Goal: Task Accomplishment & Management: Complete application form

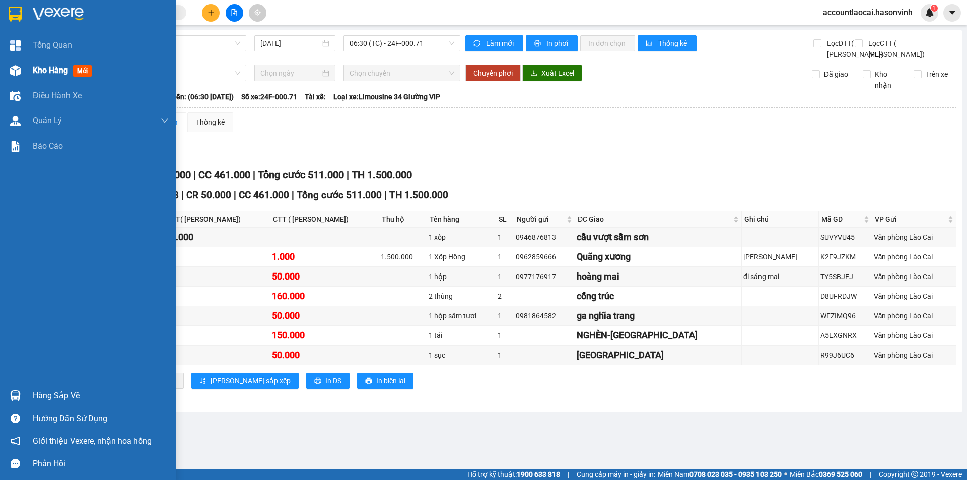
click at [46, 71] on span "Kho hàng" at bounding box center [50, 70] width 35 height 10
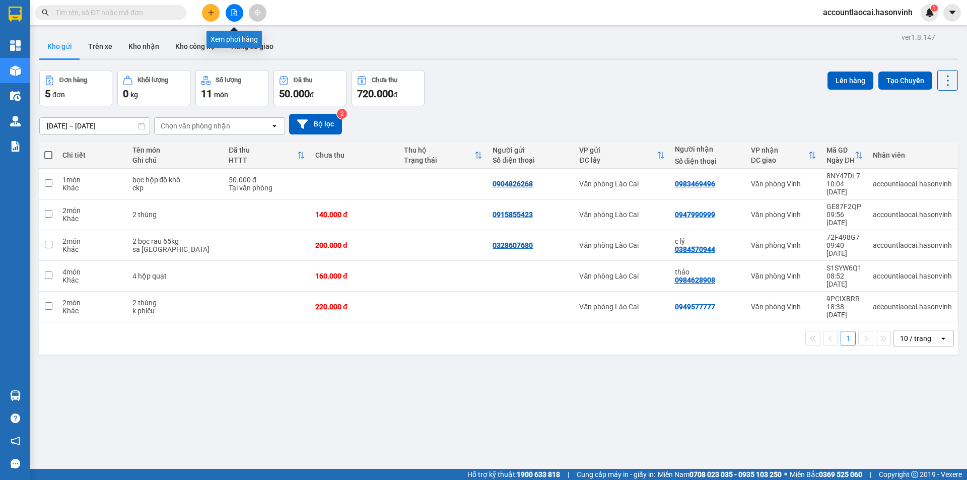
click at [234, 7] on button at bounding box center [235, 13] width 18 height 18
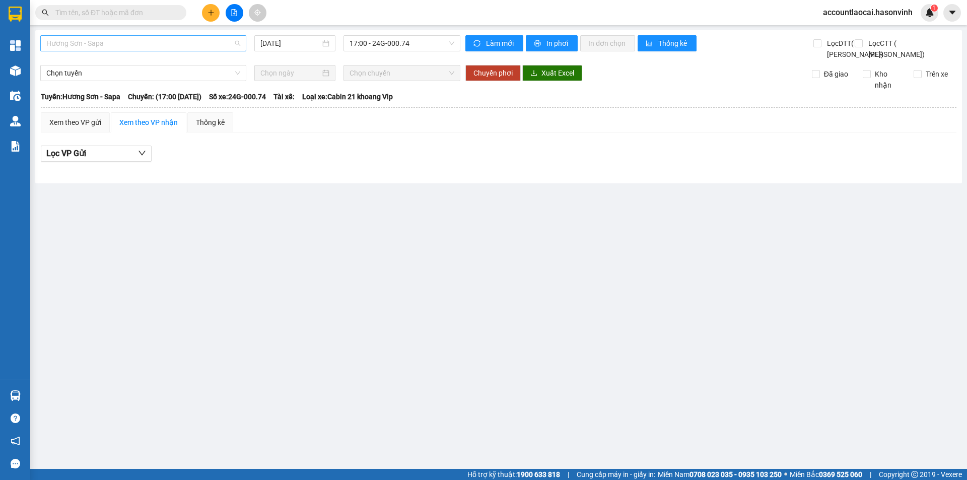
click at [129, 39] on span "Hương Sơn - Sapa" at bounding box center [143, 43] width 194 height 15
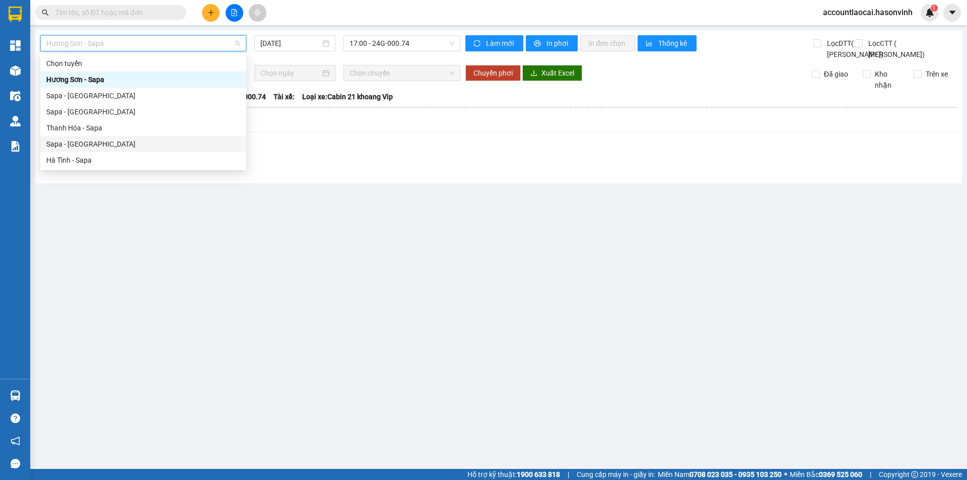
click at [100, 146] on div "Sapa - [GEOGRAPHIC_DATA]" at bounding box center [143, 143] width 194 height 11
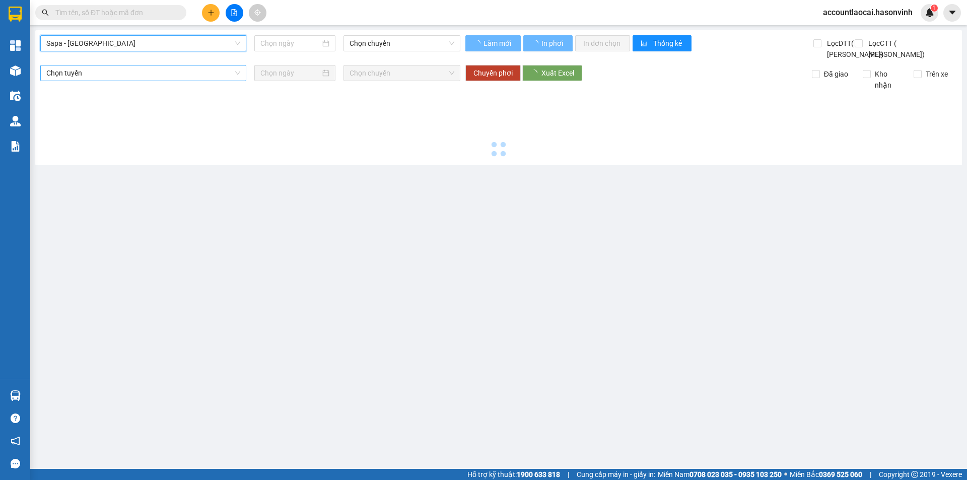
type input "[DATE]"
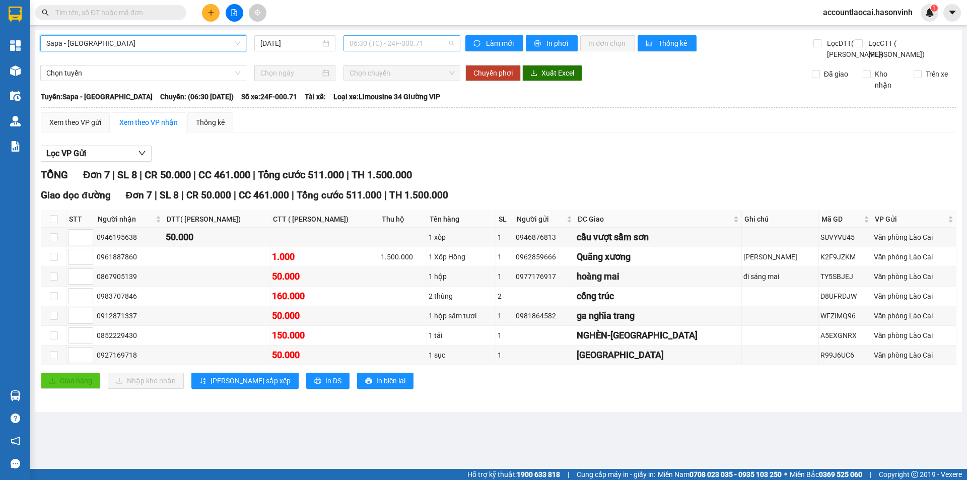
click at [408, 44] on span "06:30 (TC) - 24F-000.71" at bounding box center [401, 43] width 105 height 15
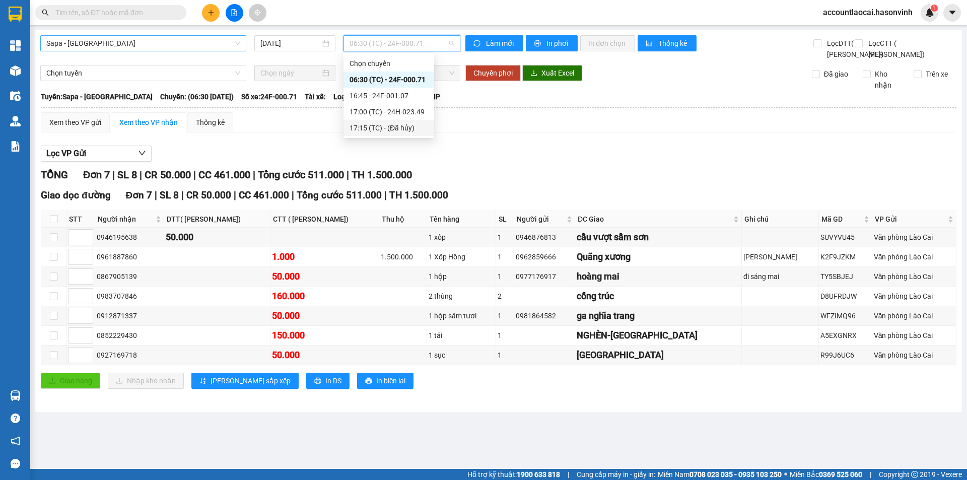
click at [71, 38] on span "Sapa - [GEOGRAPHIC_DATA]" at bounding box center [143, 43] width 194 height 15
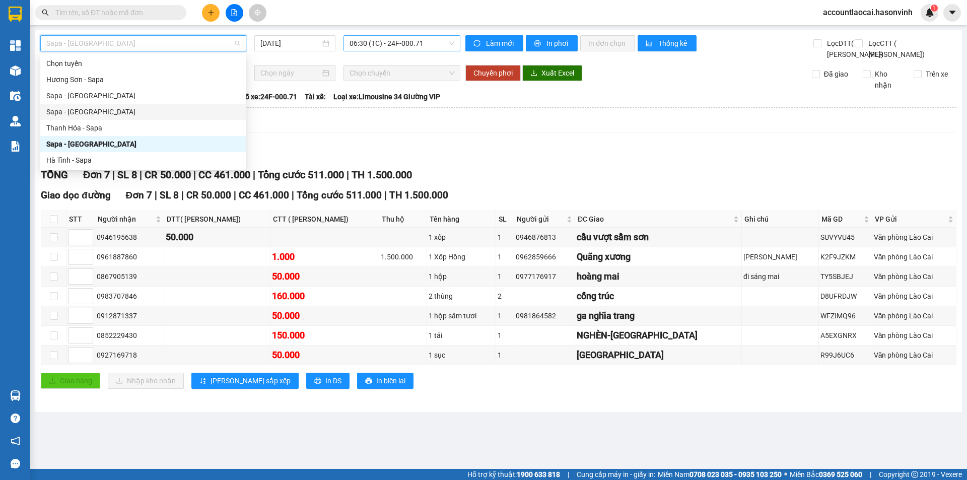
drag, startPoint x: 418, startPoint y: 42, endPoint x: 418, endPoint y: 48, distance: 5.5
click at [418, 48] on span "06:30 (TC) - 24F-000.71" at bounding box center [401, 43] width 105 height 15
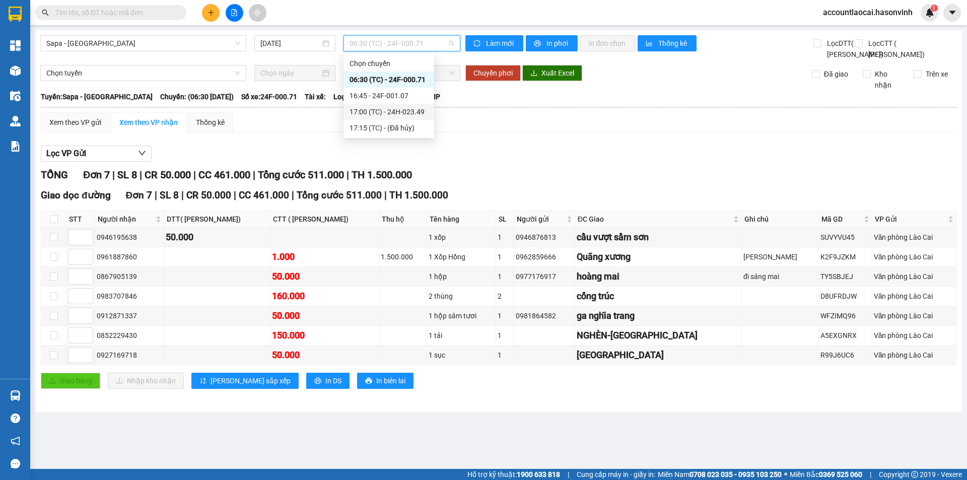
click at [419, 112] on div "17:00 (TC) - 24H-023.49" at bounding box center [388, 111] width 79 height 11
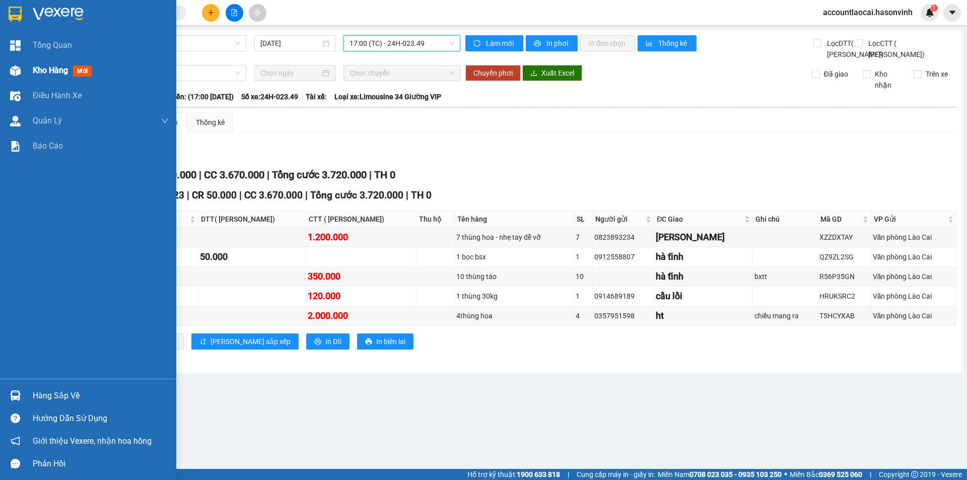
click at [46, 70] on span "Kho hàng" at bounding box center [50, 70] width 35 height 10
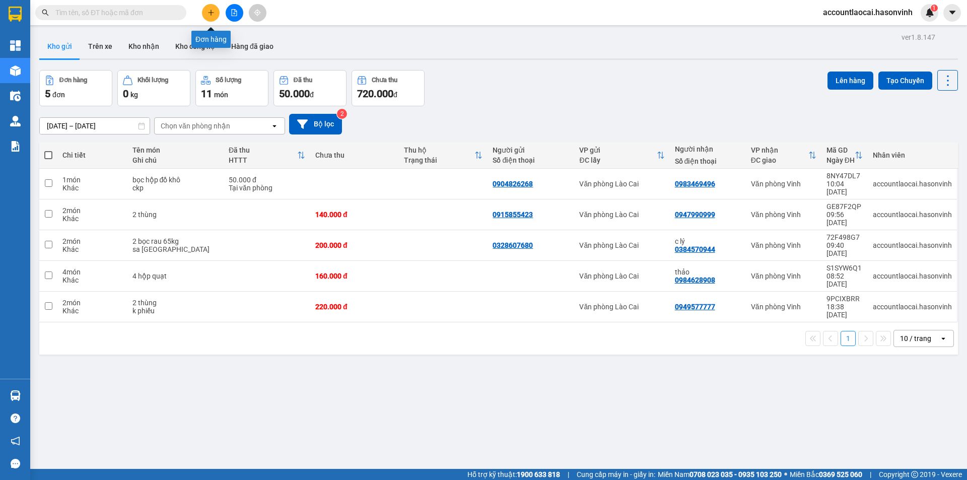
click at [208, 11] on icon "plus" at bounding box center [210, 12] width 7 height 7
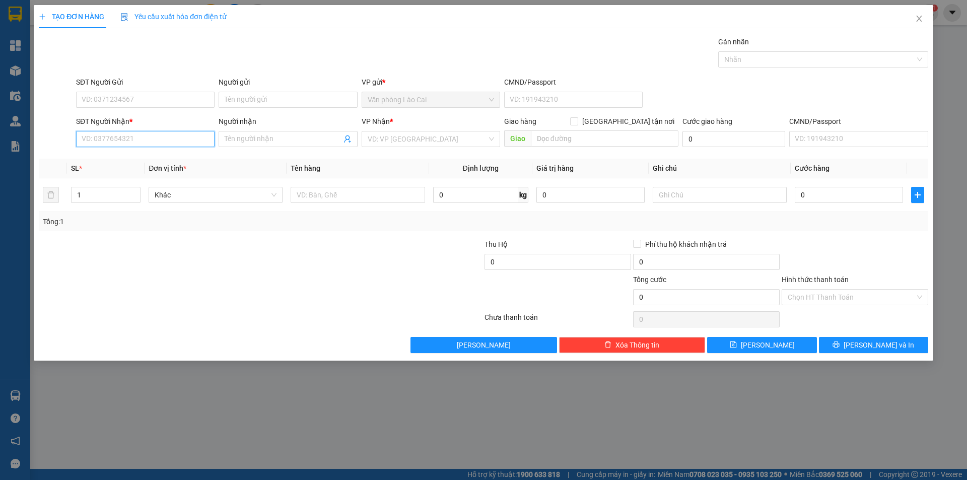
click at [184, 144] on input "SĐT Người Nhận *" at bounding box center [145, 139] width 138 height 16
click at [163, 142] on input "857" at bounding box center [145, 139] width 138 height 16
click at [128, 155] on div "0335432857" at bounding box center [145, 159] width 126 height 11
type input "0335432857"
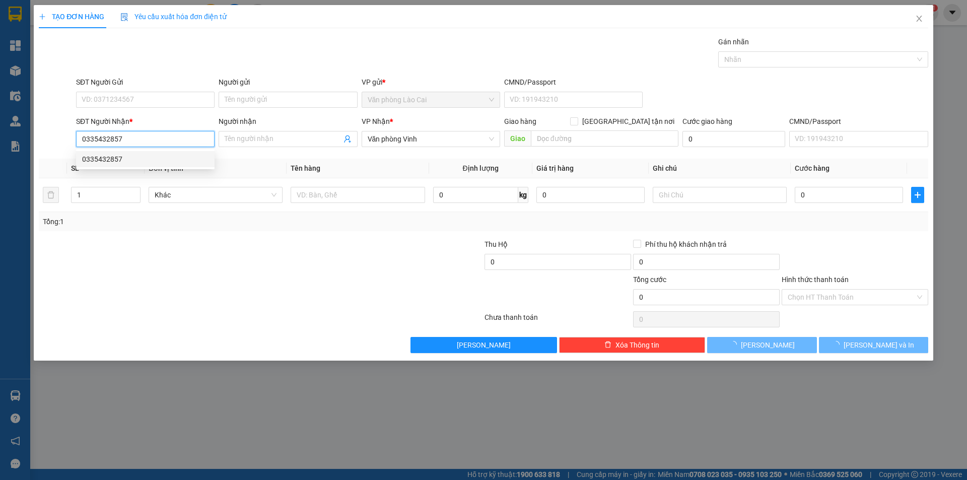
type input "200.000"
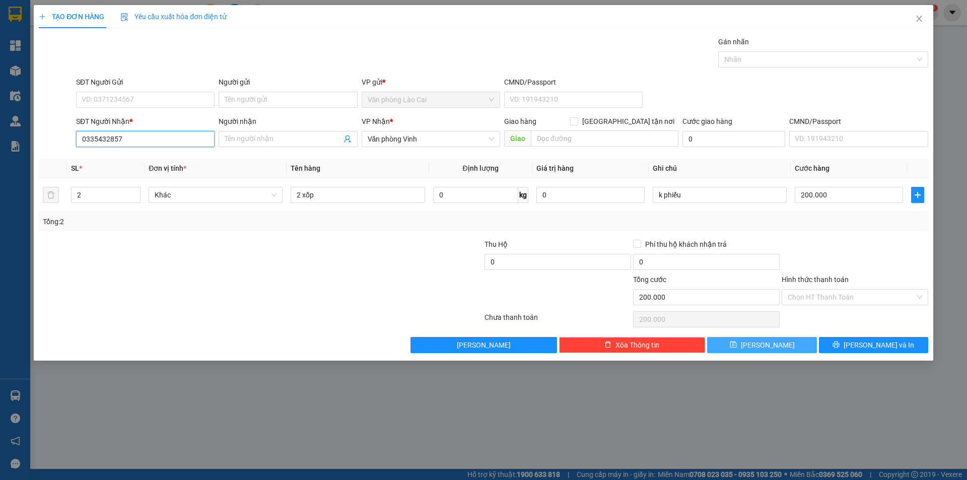
type input "0335432857"
click at [792, 349] on button "[PERSON_NAME]" at bounding box center [761, 345] width 109 height 16
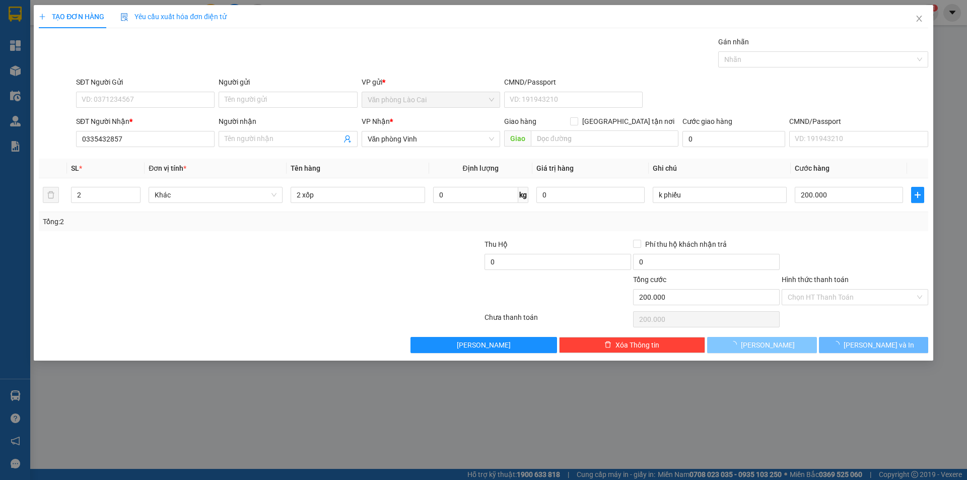
type input "0"
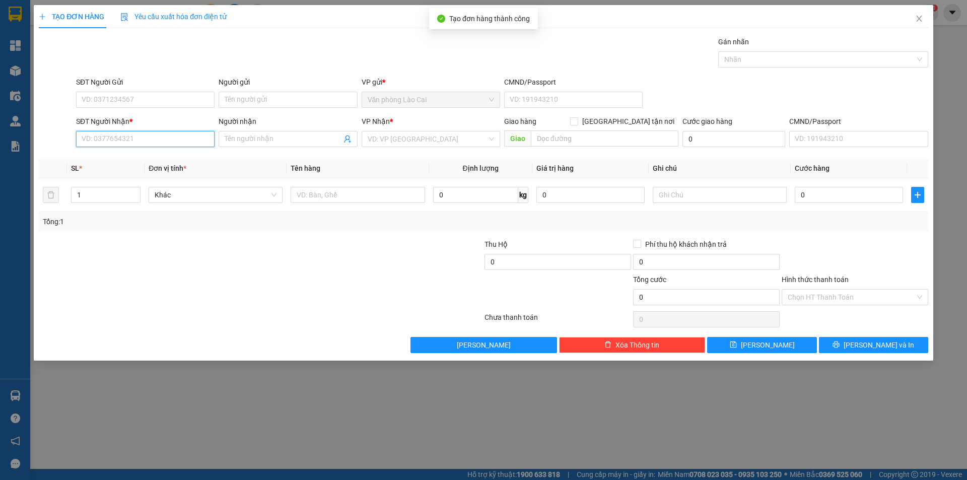
click at [147, 137] on input "SĐT Người Nhận *" at bounding box center [145, 139] width 138 height 16
click at [125, 144] on input "684" at bounding box center [145, 139] width 138 height 16
click at [122, 159] on div "0964241684" at bounding box center [145, 159] width 126 height 11
type input "0964241684"
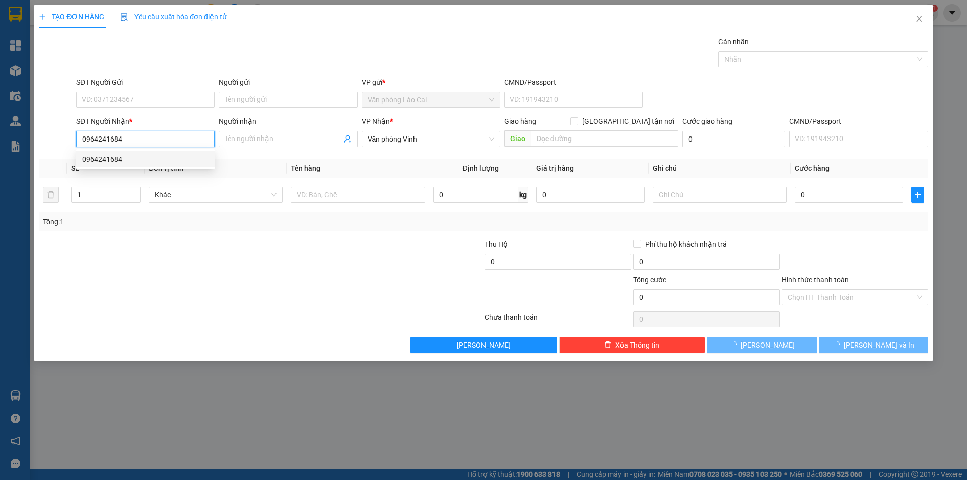
type input "300.000"
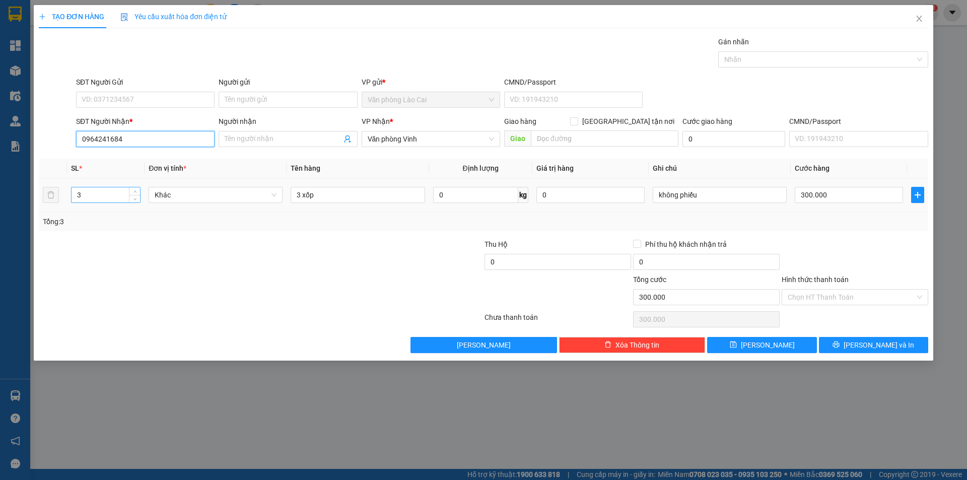
type input "0964241684"
drag, startPoint x: 98, startPoint y: 196, endPoint x: 5, endPoint y: 194, distance: 93.2
click at [5, 194] on div "TẠO ĐƠN HÀNG Yêu cầu xuất hóa đơn điện tử Transit Pickup Surcharge Ids Transit …" at bounding box center [483, 240] width 967 height 480
type input "5"
drag, startPoint x: 299, startPoint y: 194, endPoint x: 278, endPoint y: 194, distance: 20.6
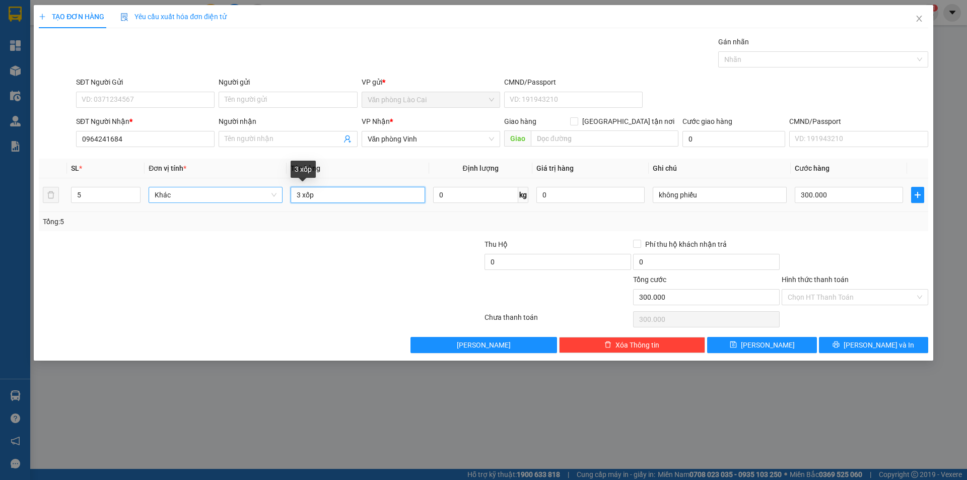
click at [278, 194] on tr "5 Khác 3 xốp 0 kg 0 không phiếu 300.000" at bounding box center [483, 195] width 889 height 34
type input "5 xốp"
click at [863, 196] on input "300.000" at bounding box center [848, 195] width 108 height 16
type input "5"
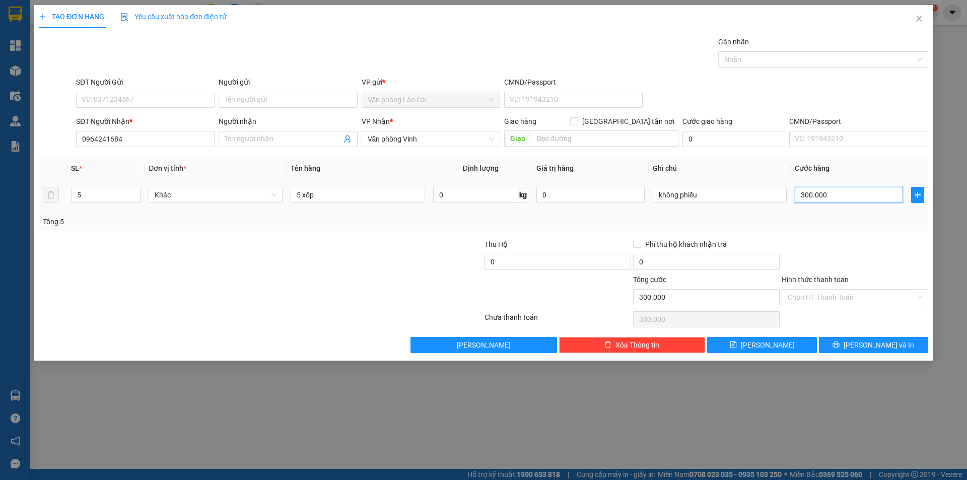
type input "5"
type input "50"
type input "500"
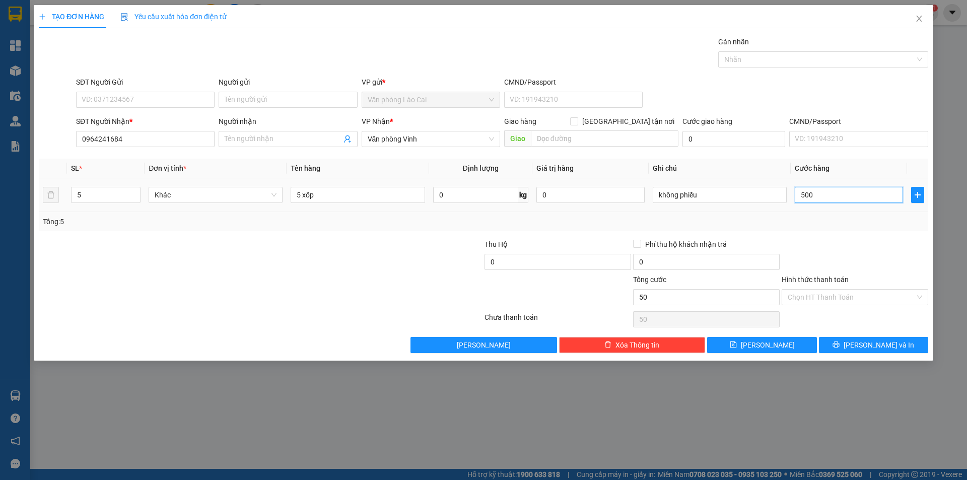
type input "500"
type input "500.000"
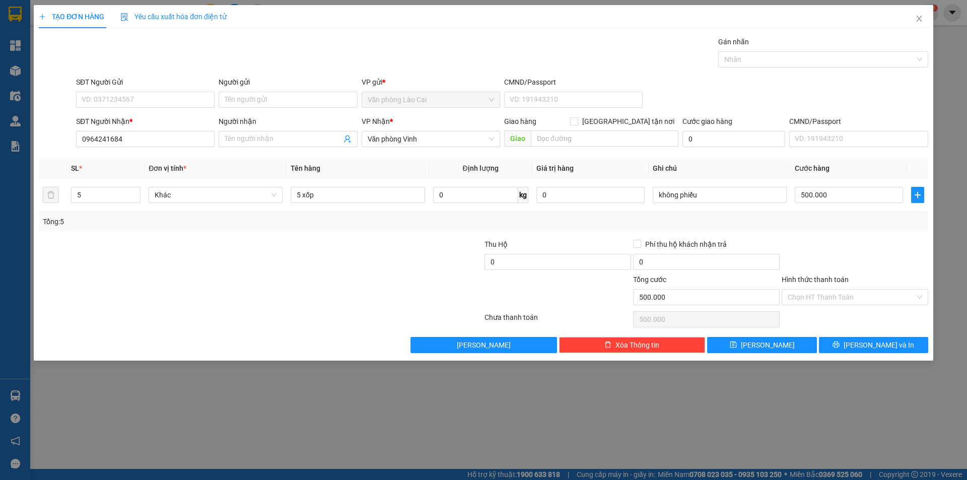
drag, startPoint x: 849, startPoint y: 233, endPoint x: 824, endPoint y: 248, distance: 29.5
click at [848, 234] on div "Transit Pickup Surcharge Ids Transit Deliver Surcharge Ids Transit Deliver Surc…" at bounding box center [483, 194] width 889 height 317
click at [780, 340] on button "[PERSON_NAME]" at bounding box center [761, 345] width 109 height 16
type input "0"
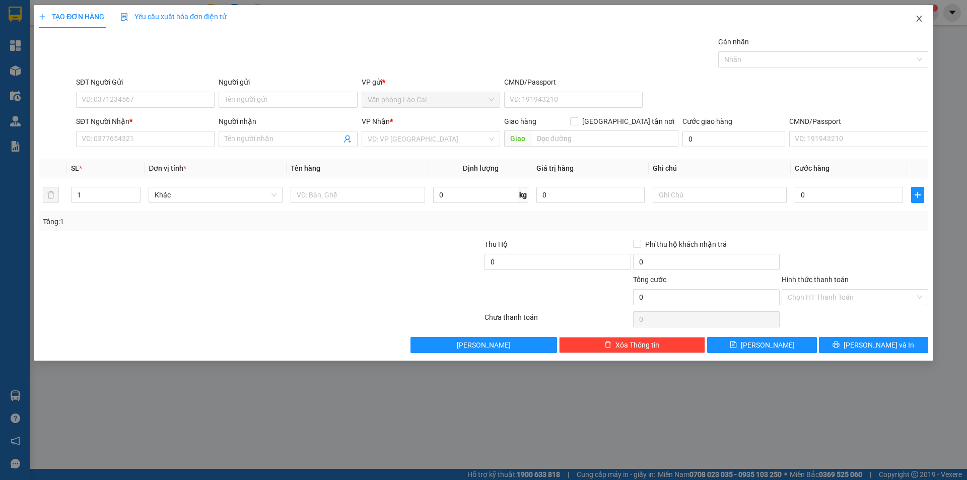
click at [913, 15] on span "Close" at bounding box center [919, 19] width 28 height 28
